Goal: Task Accomplishment & Management: Manage account settings

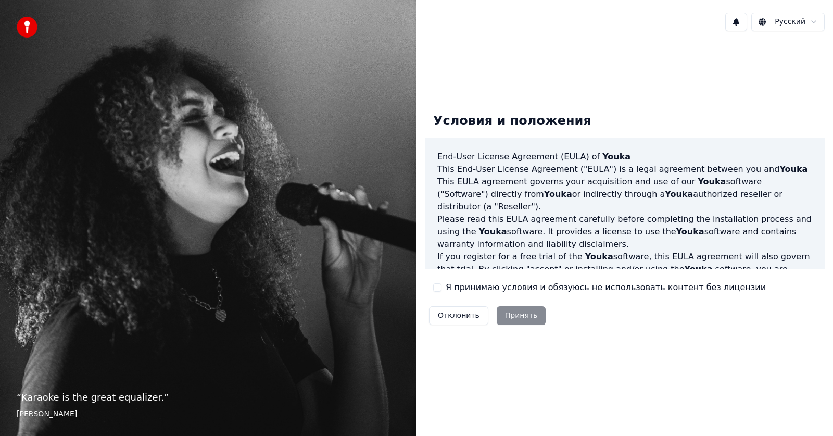
click at [518, 313] on div "Отклонить Принять" at bounding box center [487, 315] width 125 height 27
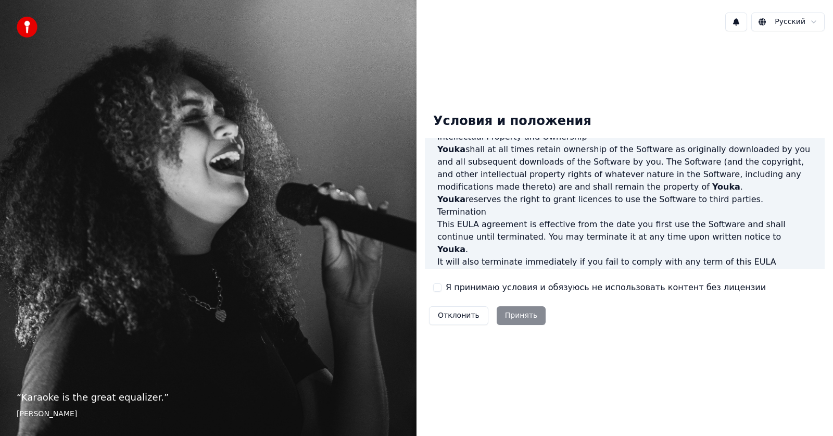
scroll to position [531, 0]
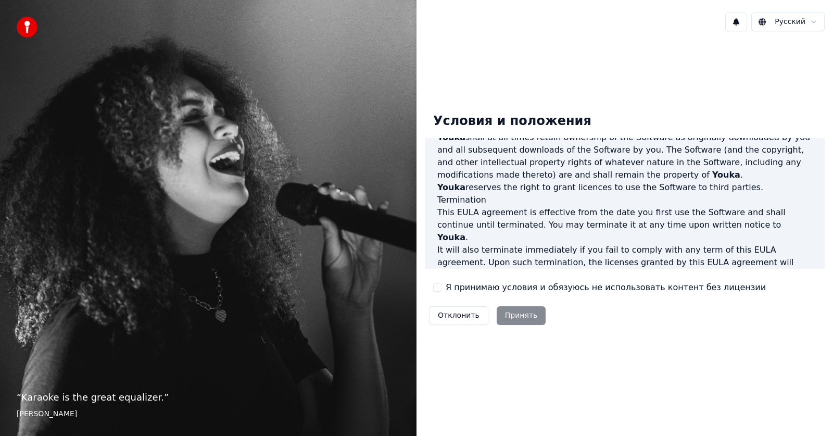
click at [438, 287] on button "Я принимаю условия и обязуюсь не использовать контент без лицензии" at bounding box center [437, 287] width 8 height 8
click at [518, 315] on button "Принять" at bounding box center [521, 315] width 49 height 19
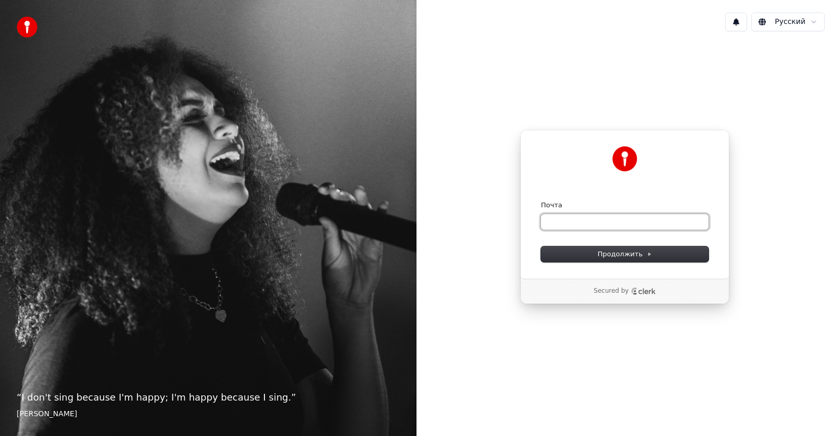
click at [562, 220] on input "Почта" at bounding box center [625, 222] width 168 height 16
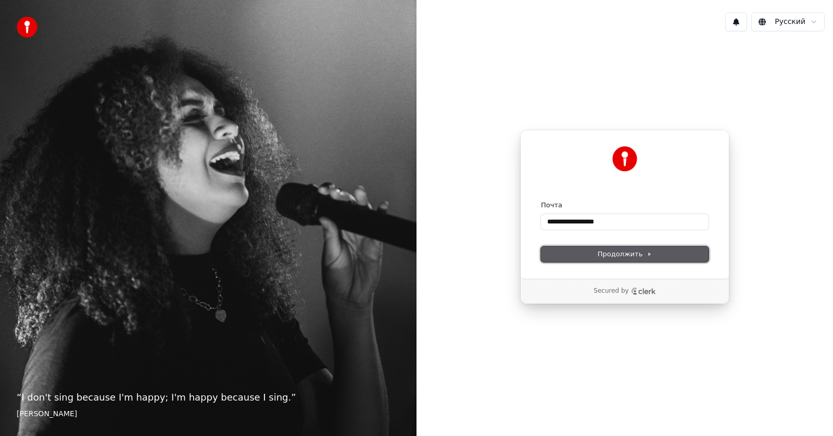
click at [627, 252] on span "Продолжить" at bounding box center [625, 253] width 55 height 9
type input "**********"
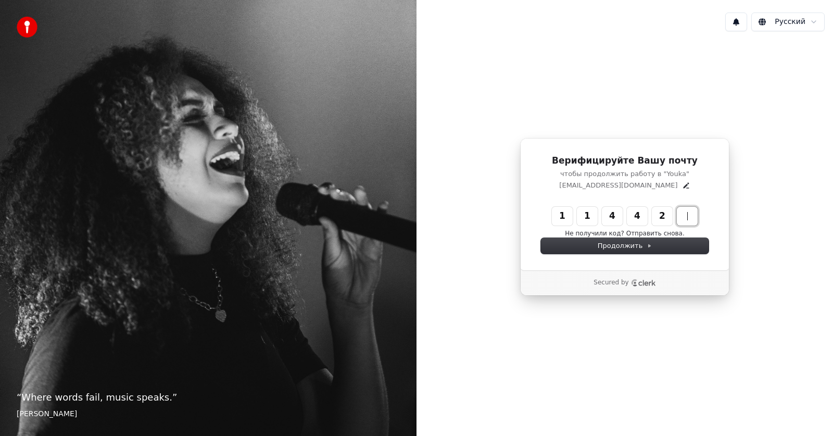
type input "******"
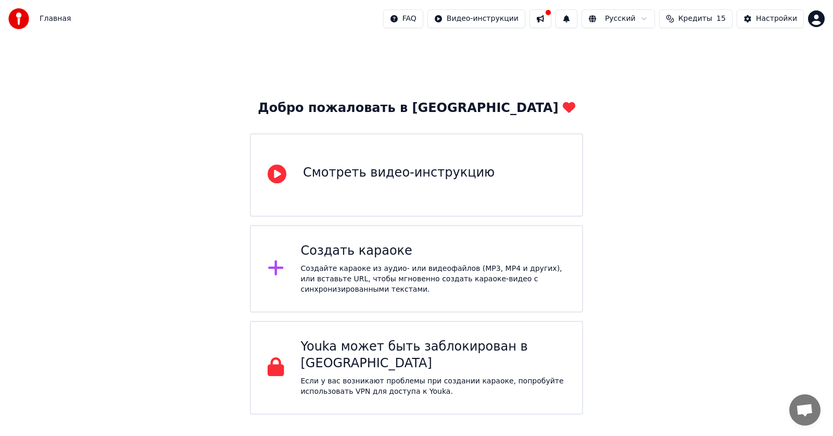
click at [275, 176] on icon at bounding box center [277, 173] width 19 height 19
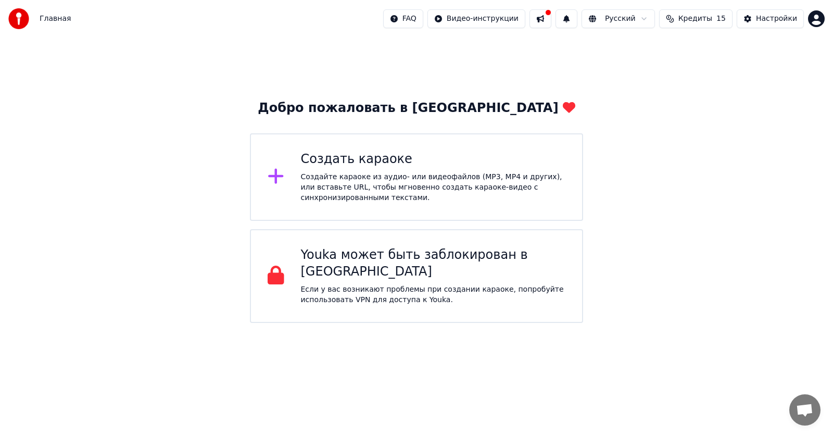
click at [275, 175] on icon at bounding box center [275, 176] width 15 height 15
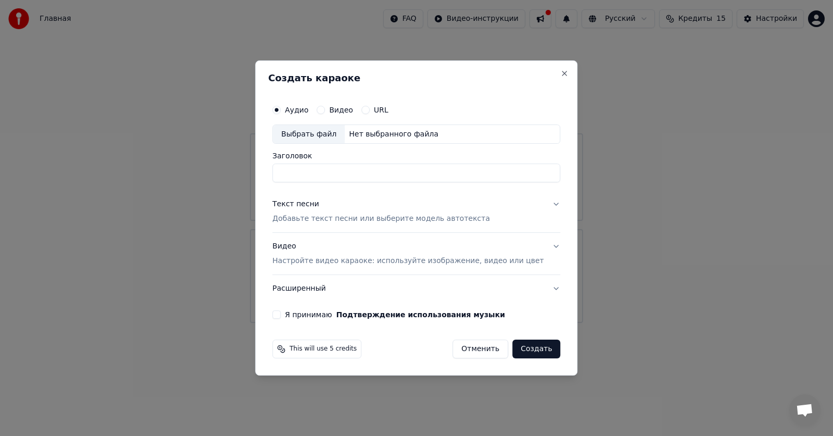
click at [443, 68] on div "Создать караоке Аудио Видео URL Выбрать файл Нет выбранного файла Заголовок Тек…" at bounding box center [416, 217] width 322 height 315
click at [561, 73] on button "Close" at bounding box center [565, 73] width 8 height 8
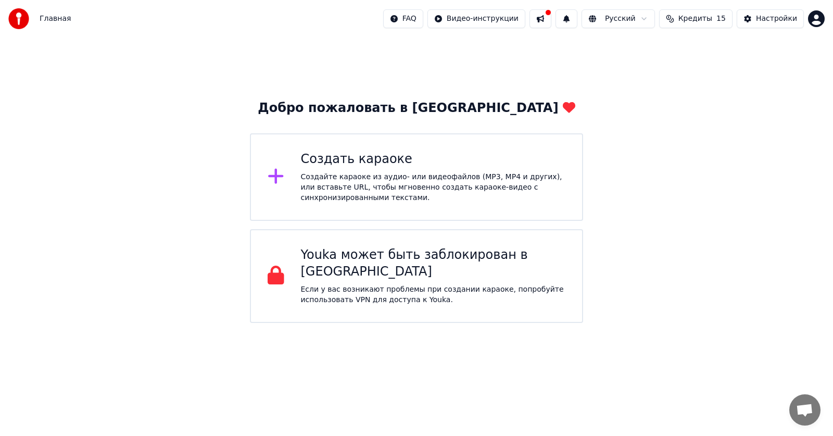
click at [591, 60] on div "Добро пожаловать в Youka Создать караоке Создайте караоке из аудио- или видеофа…" at bounding box center [416, 179] width 833 height 285
click at [770, 19] on div "Настройки" at bounding box center [776, 19] width 41 height 10
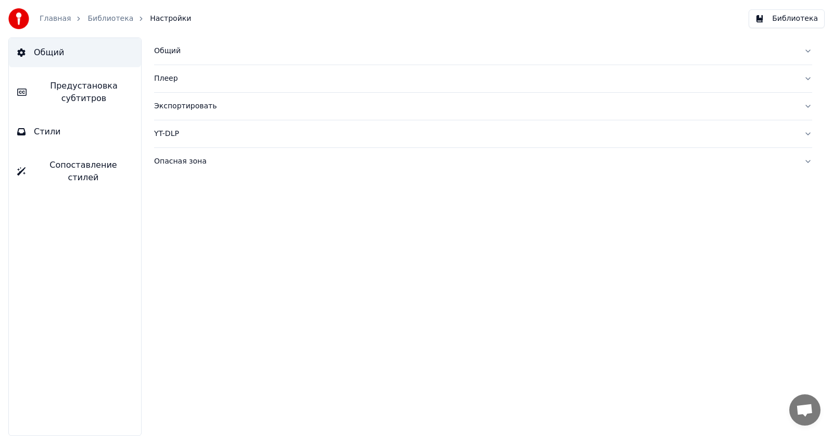
click at [809, 78] on button "Плеер" at bounding box center [483, 78] width 658 height 27
